Goal: Navigation & Orientation: Find specific page/section

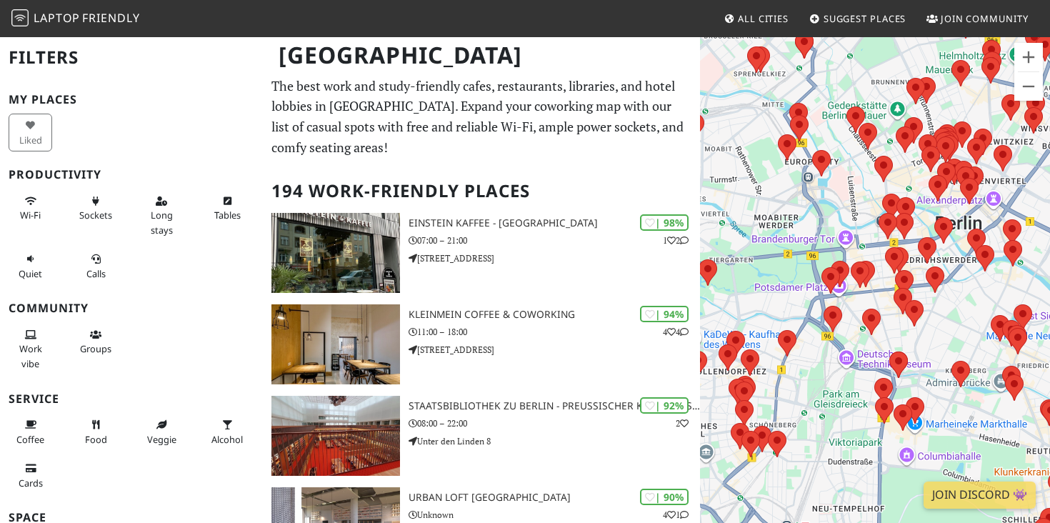
drag, startPoint x: 959, startPoint y: 274, endPoint x: 793, endPoint y: 243, distance: 168.7
click at [793, 242] on div at bounding box center [875, 297] width 350 height 523
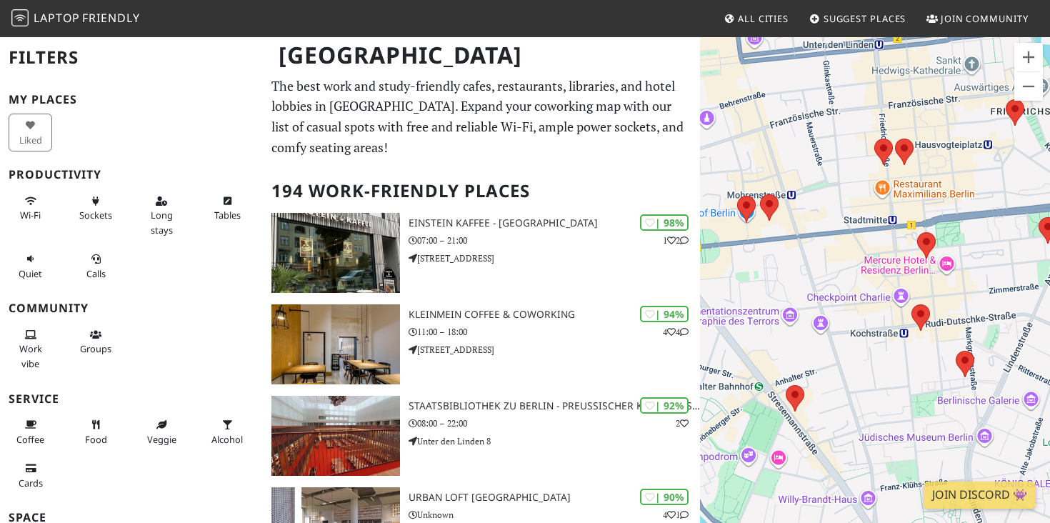
click at [980, 311] on div at bounding box center [875, 297] width 350 height 523
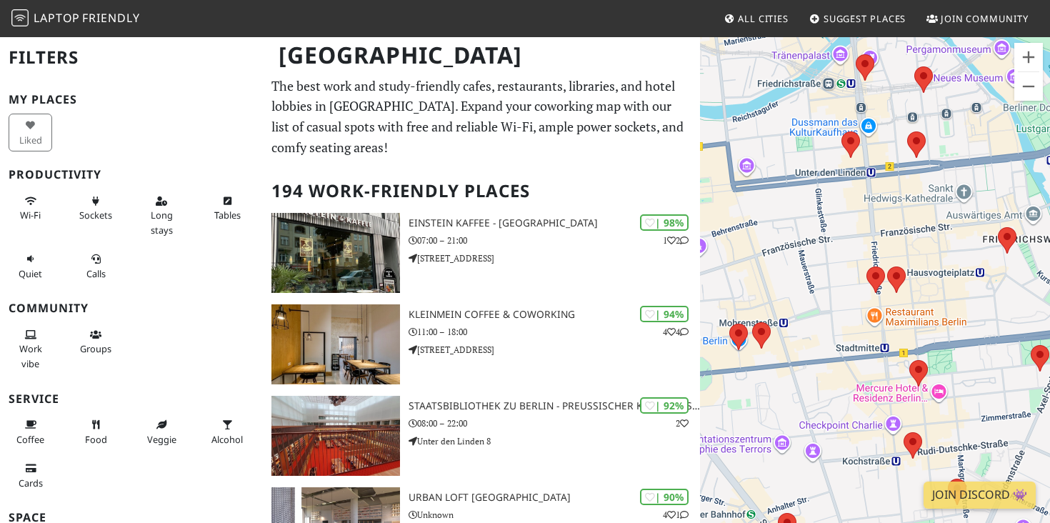
drag, startPoint x: 935, startPoint y: 184, endPoint x: 930, endPoint y: 299, distance: 115.1
click at [930, 299] on div at bounding box center [875, 297] width 350 height 523
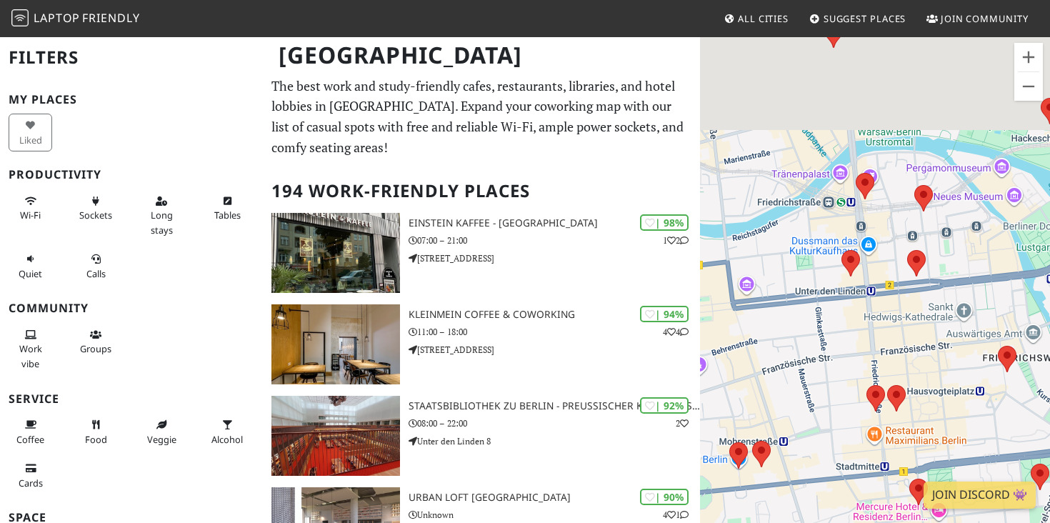
drag, startPoint x: 909, startPoint y: 194, endPoint x: 908, endPoint y: 321, distance: 127.2
click at [908, 321] on div at bounding box center [875, 297] width 350 height 523
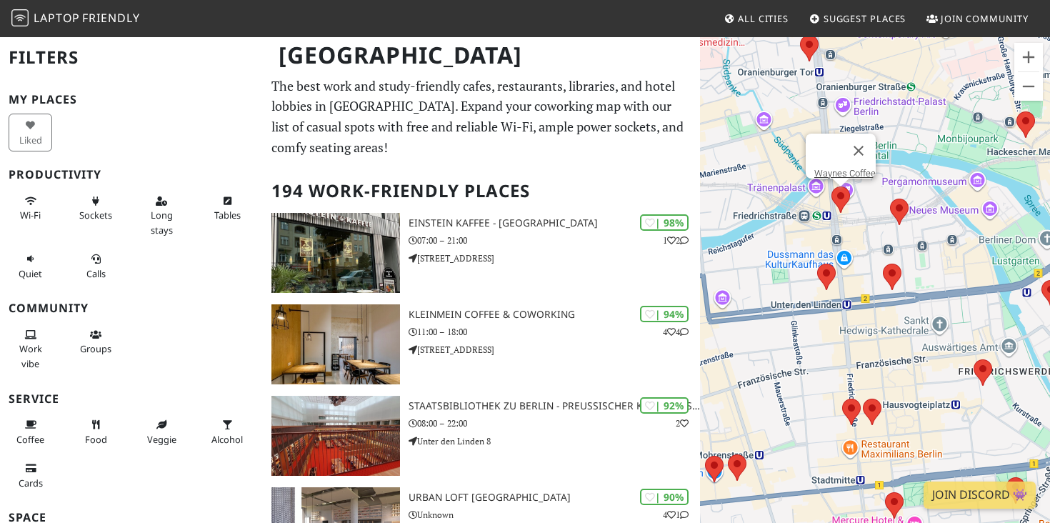
click at [832, 186] on area at bounding box center [832, 186] width 0 height 0
click at [844, 168] on link "Waynes Coffee" at bounding box center [845, 173] width 61 height 11
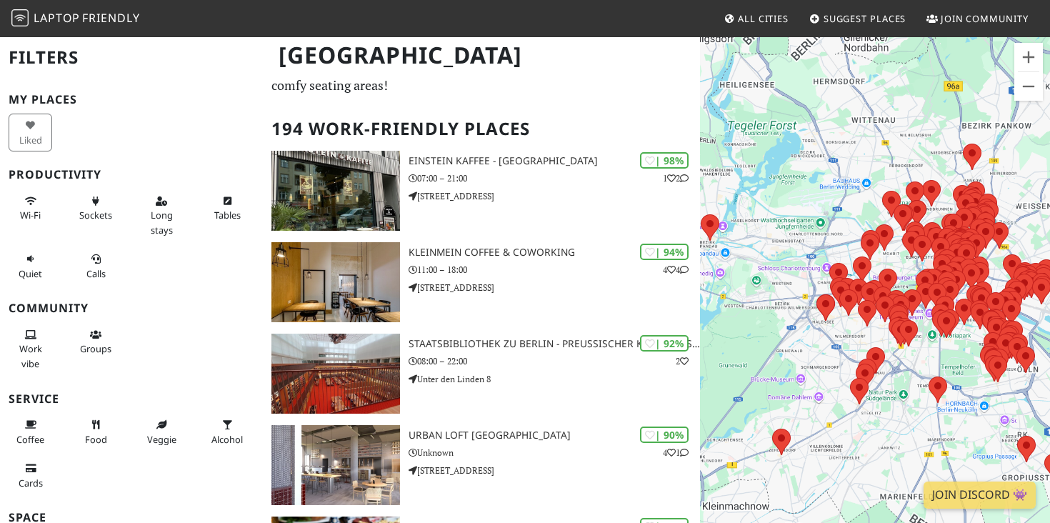
scroll to position [46, 0]
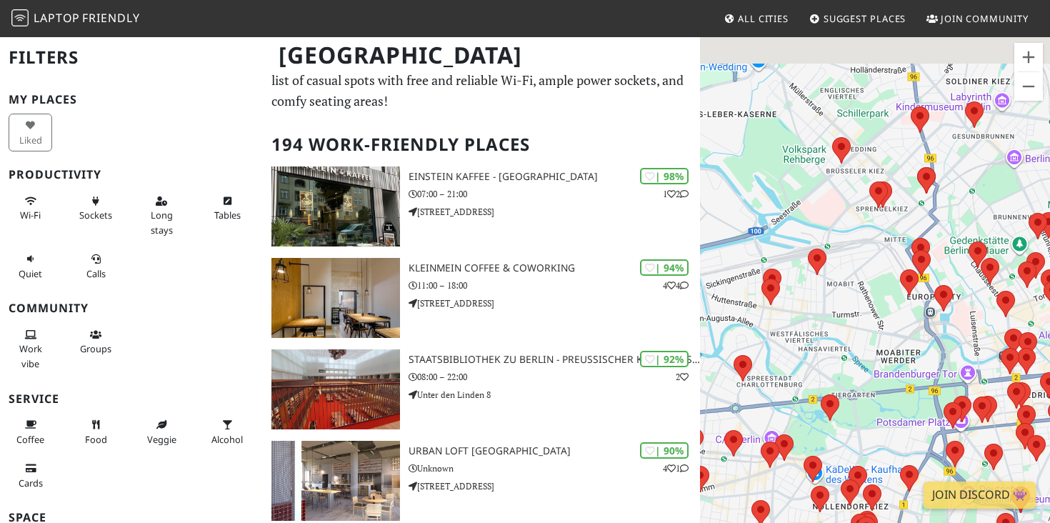
drag, startPoint x: 991, startPoint y: 192, endPoint x: 847, endPoint y: 229, distance: 149.0
click at [847, 229] on div at bounding box center [875, 297] width 350 height 523
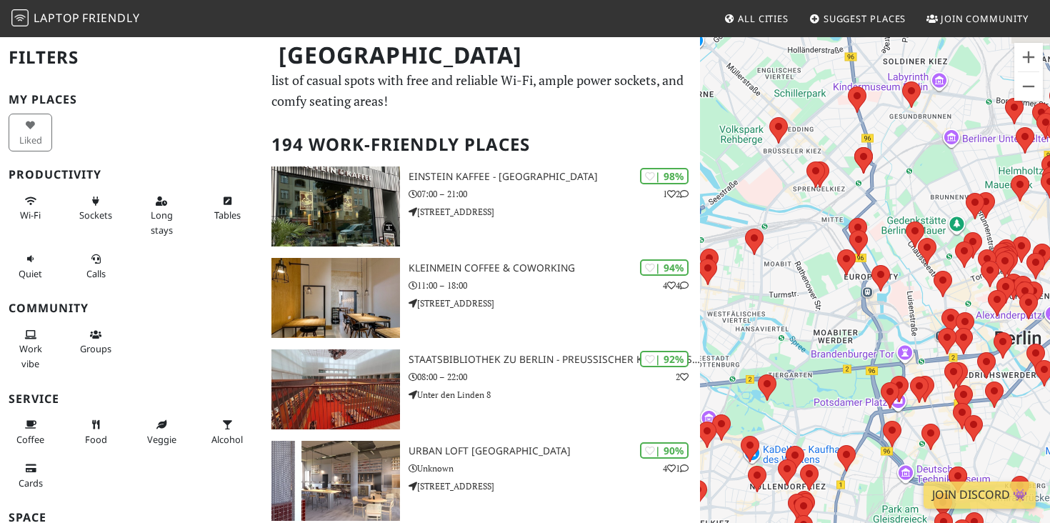
drag, startPoint x: 922, startPoint y: 309, endPoint x: 853, endPoint y: 286, distance: 73.0
click at [854, 286] on div at bounding box center [875, 297] width 350 height 523
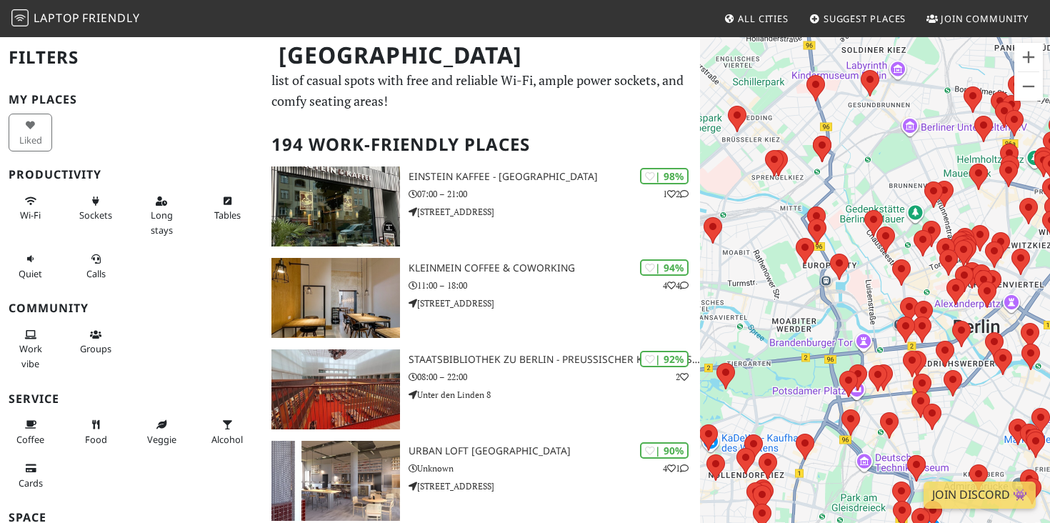
drag, startPoint x: 836, startPoint y: 289, endPoint x: 826, endPoint y: 258, distance: 32.3
click at [826, 260] on div at bounding box center [875, 297] width 350 height 523
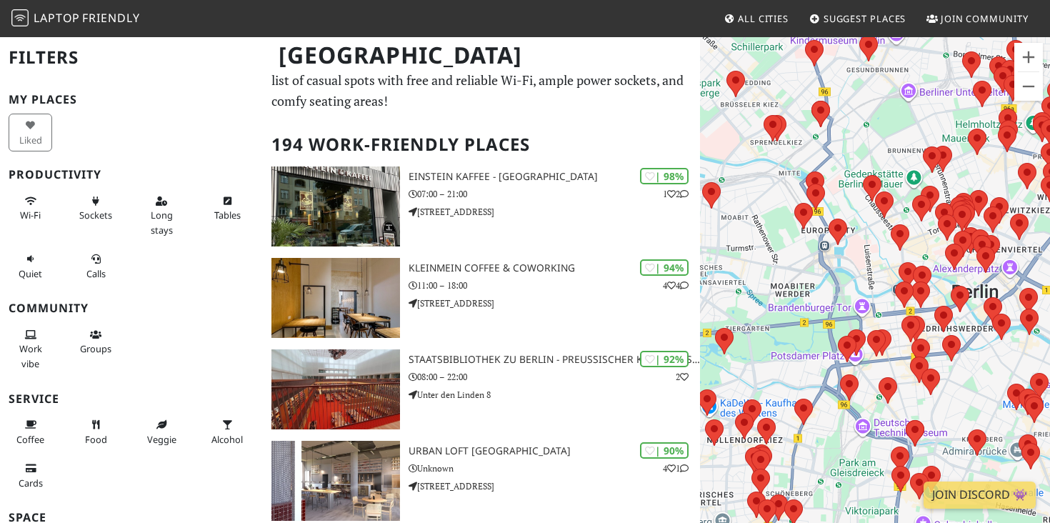
drag, startPoint x: 854, startPoint y: 237, endPoint x: 851, endPoint y: 250, distance: 13.9
click at [851, 250] on div at bounding box center [875, 297] width 350 height 523
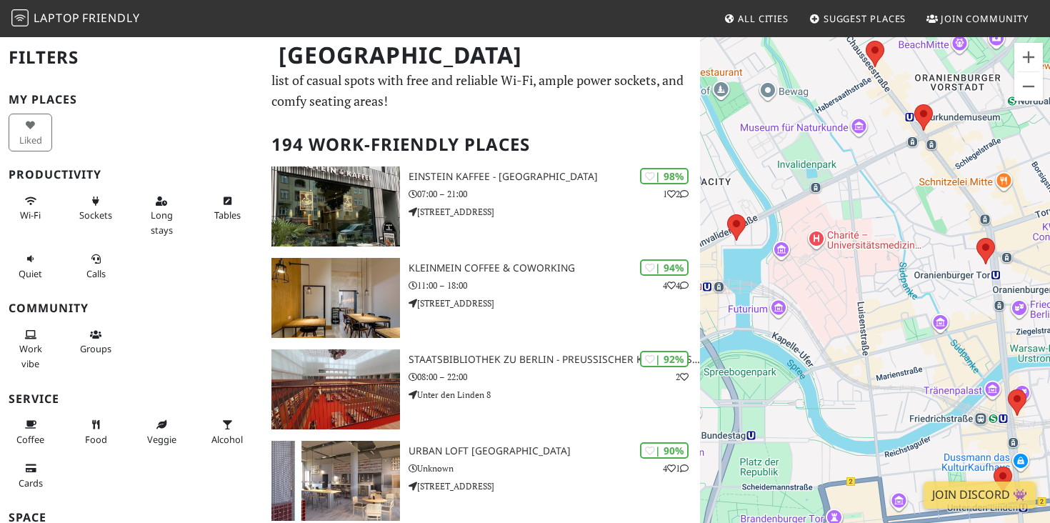
drag, startPoint x: 908, startPoint y: 249, endPoint x: 850, endPoint y: 204, distance: 73.8
click at [850, 204] on div at bounding box center [875, 297] width 350 height 523
